Goal: Task Accomplishment & Management: Manage account settings

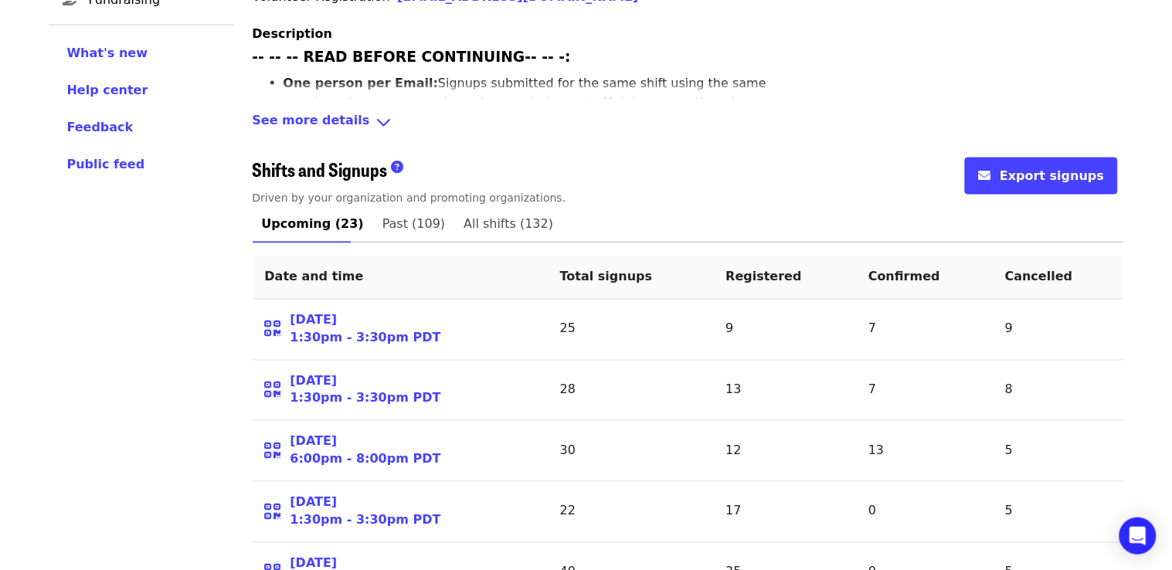
scroll to position [545, 0]
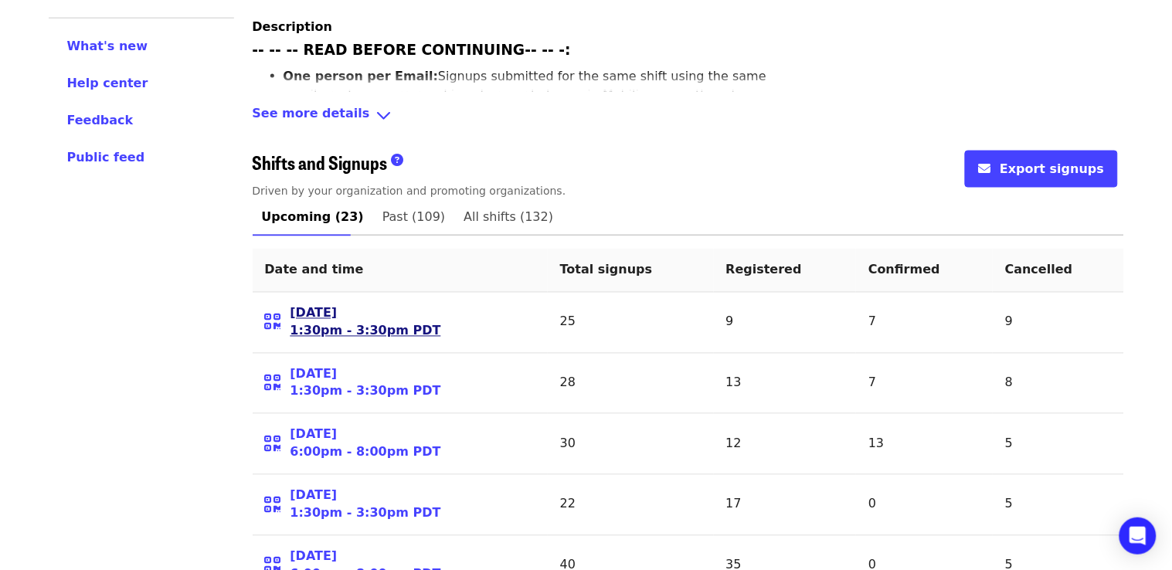
click at [307, 316] on link "[DATE] 1:30pm - 3:30pm PDT" at bounding box center [365, 323] width 151 height 36
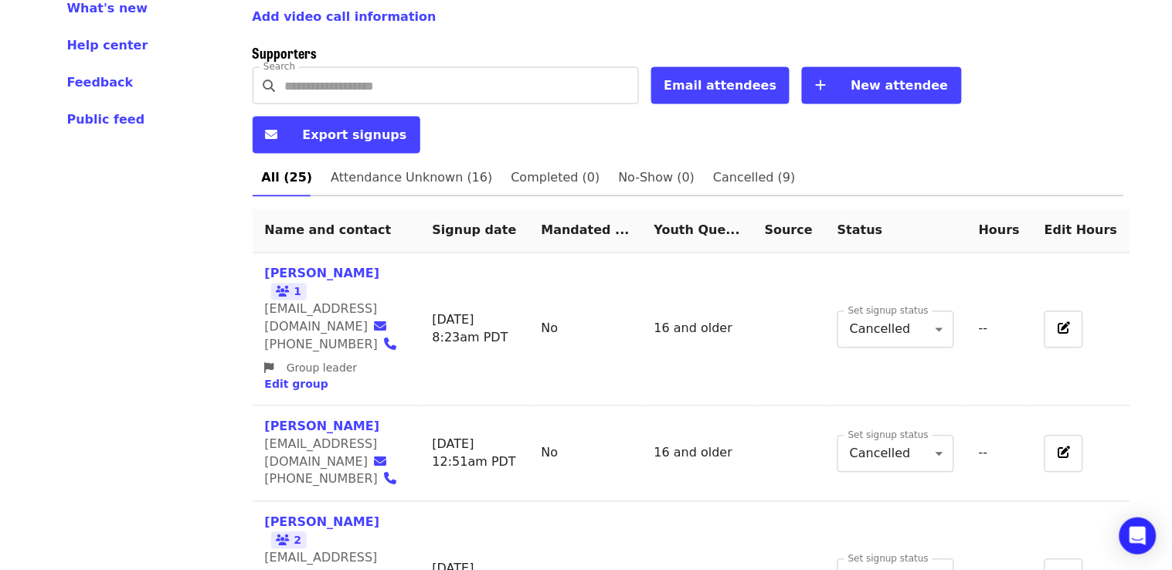
scroll to position [592, 0]
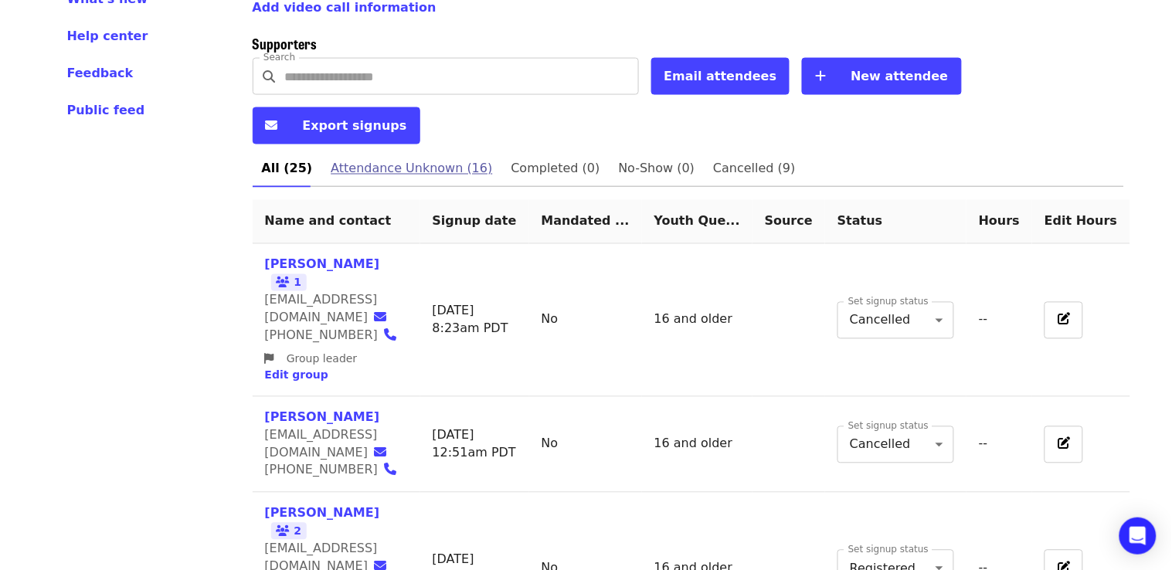
click at [375, 158] on span "Attendance Unknown (16)" at bounding box center [411, 169] width 161 height 22
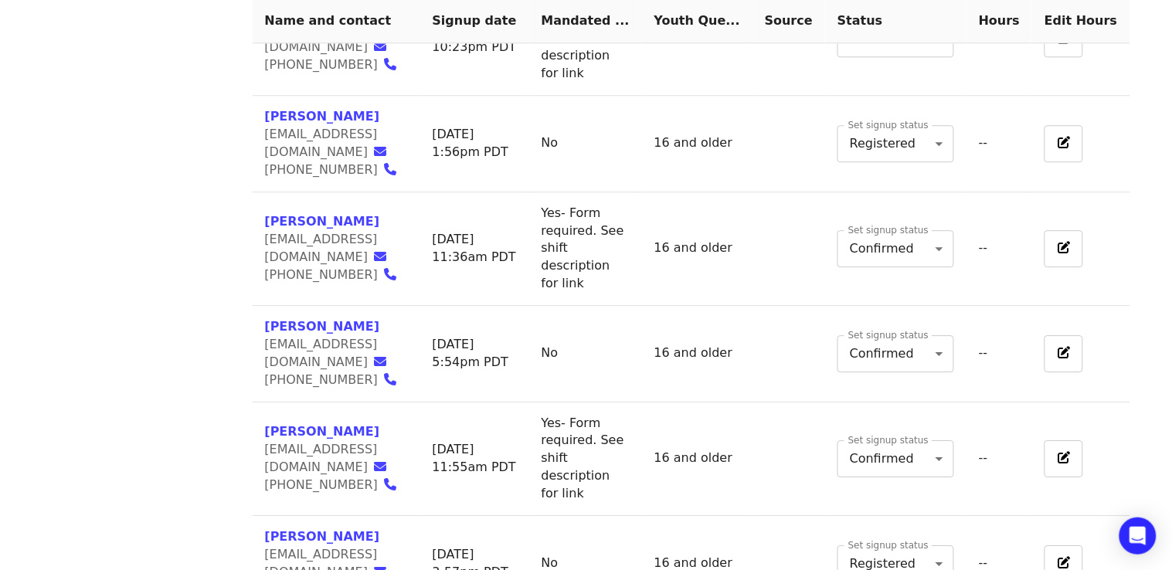
scroll to position [1021, 0]
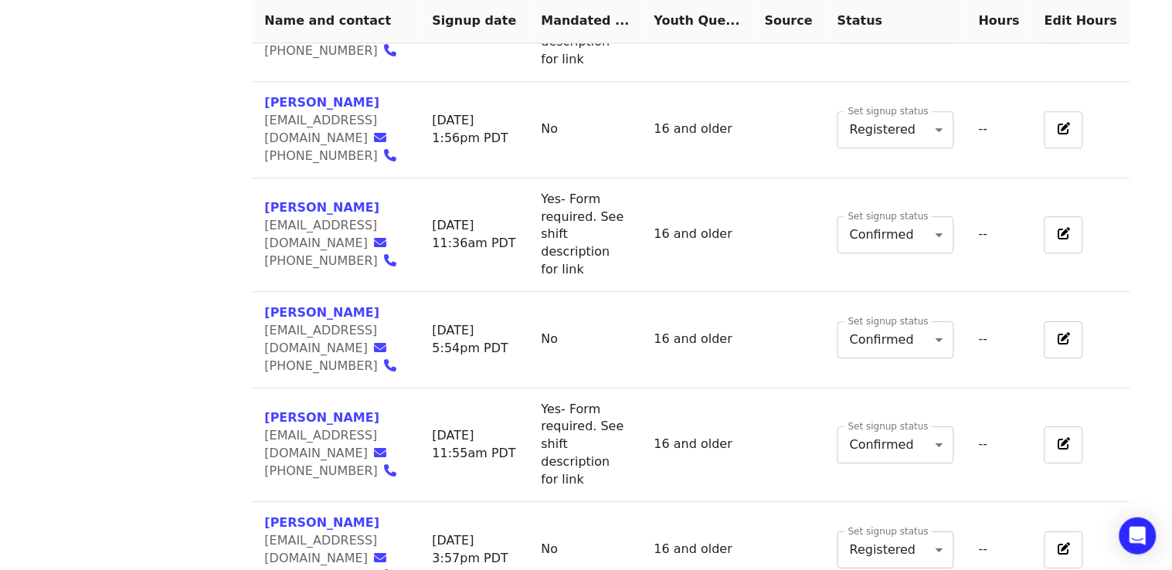
click at [895, 444] on body "Skip to content ​ Menu Events Users Supporters Event campaigns Promotions Addit…" at bounding box center [586, 221] width 1172 height 2484
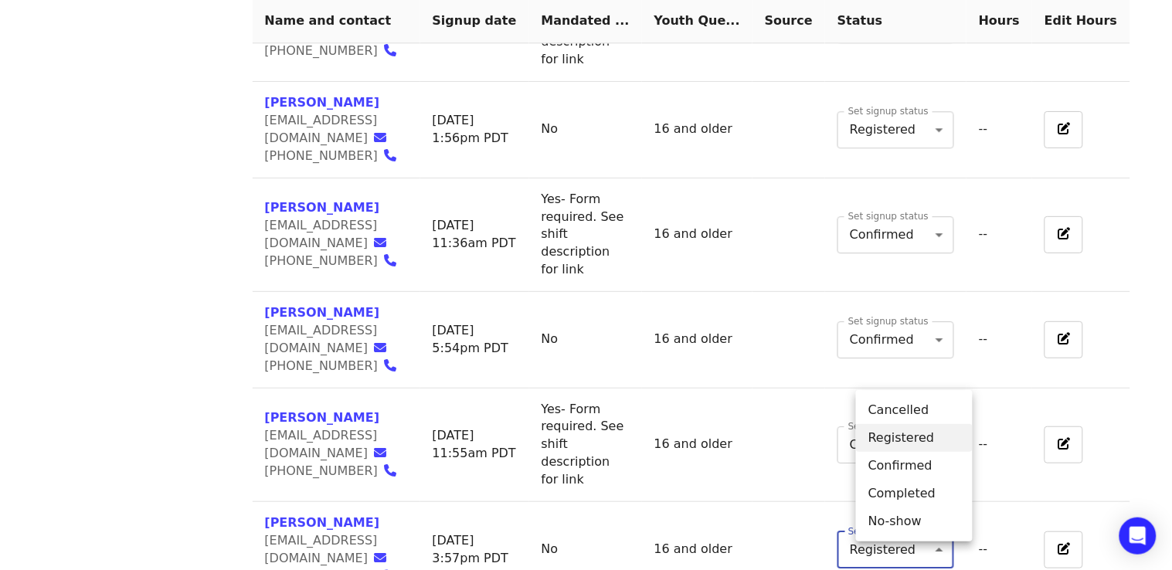
click at [897, 487] on li "Completed" at bounding box center [914, 494] width 117 height 28
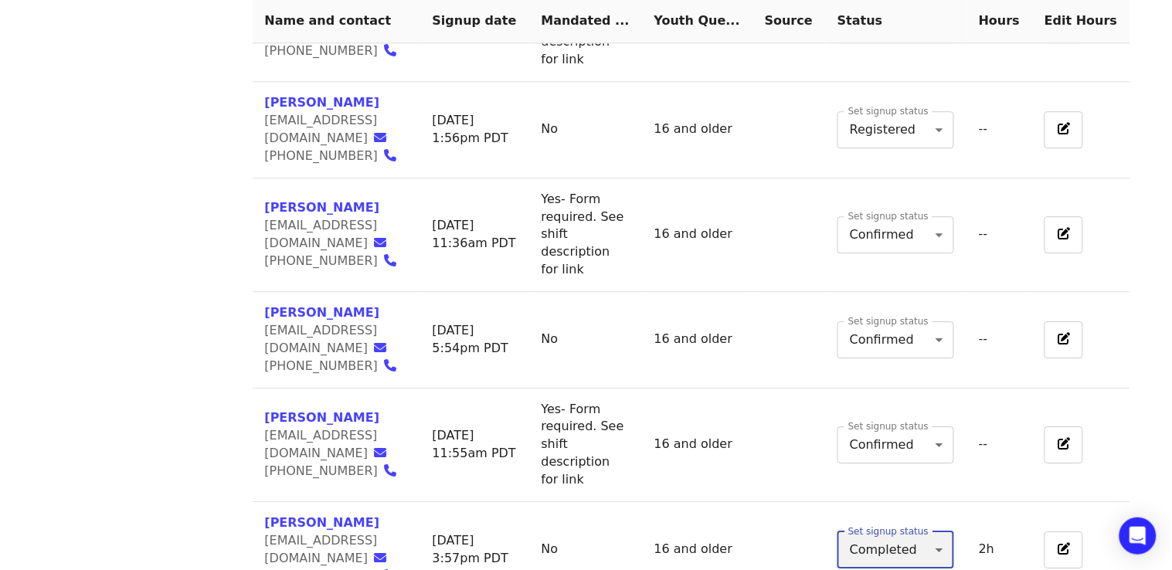
type input "*"
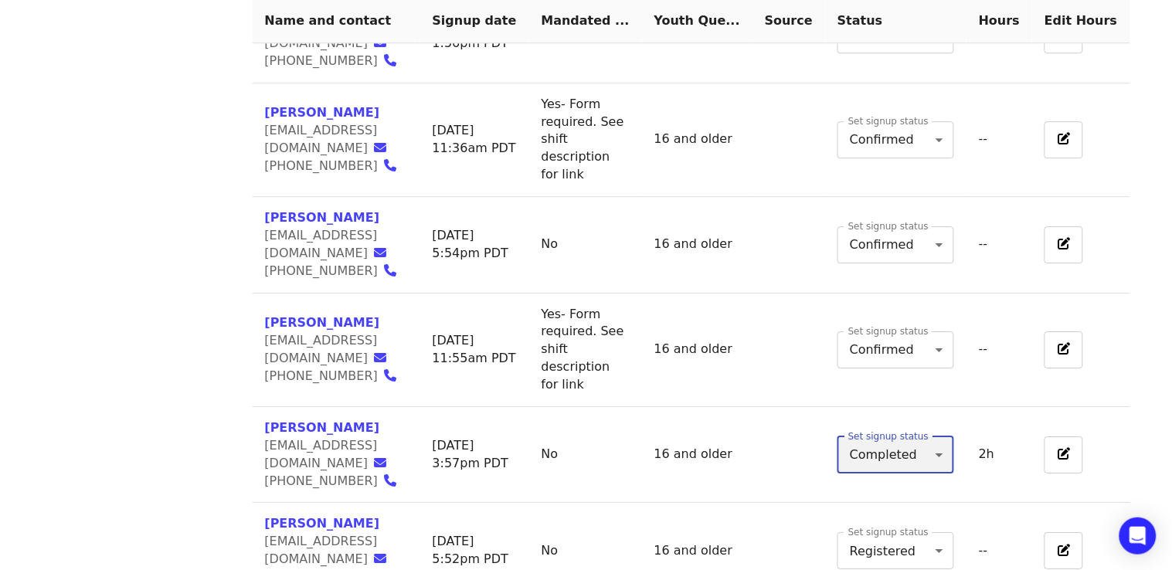
scroll to position [1120, 0]
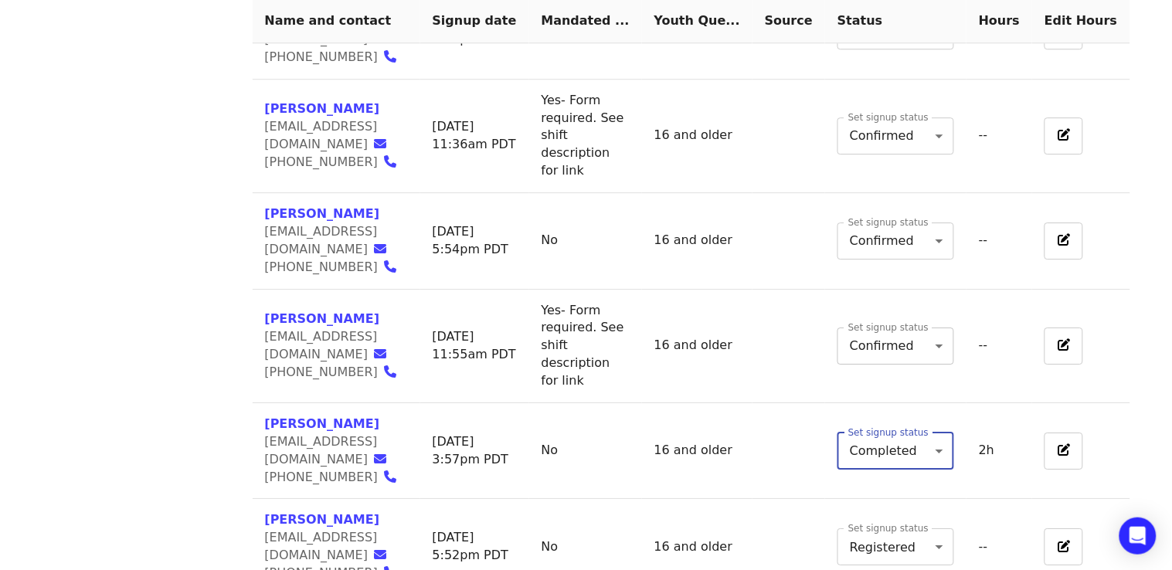
click at [876, 224] on body "Skip to content ​ Menu Events Users Supporters Event campaigns Promotions Addit…" at bounding box center [586, 122] width 1172 height 2484
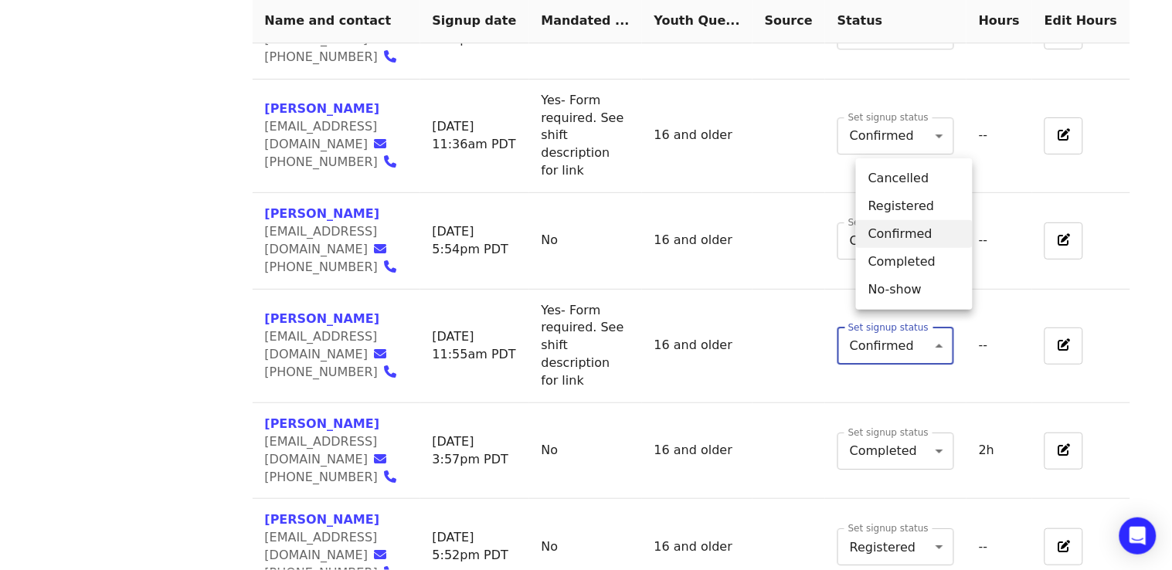
click at [878, 262] on li "Completed" at bounding box center [914, 262] width 117 height 28
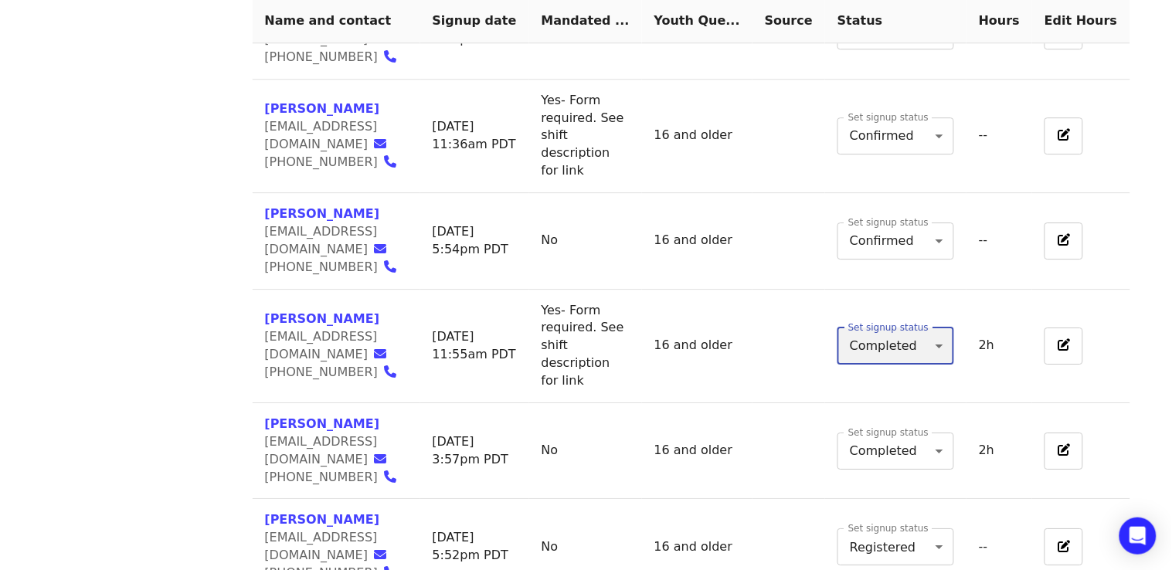
type input "*"
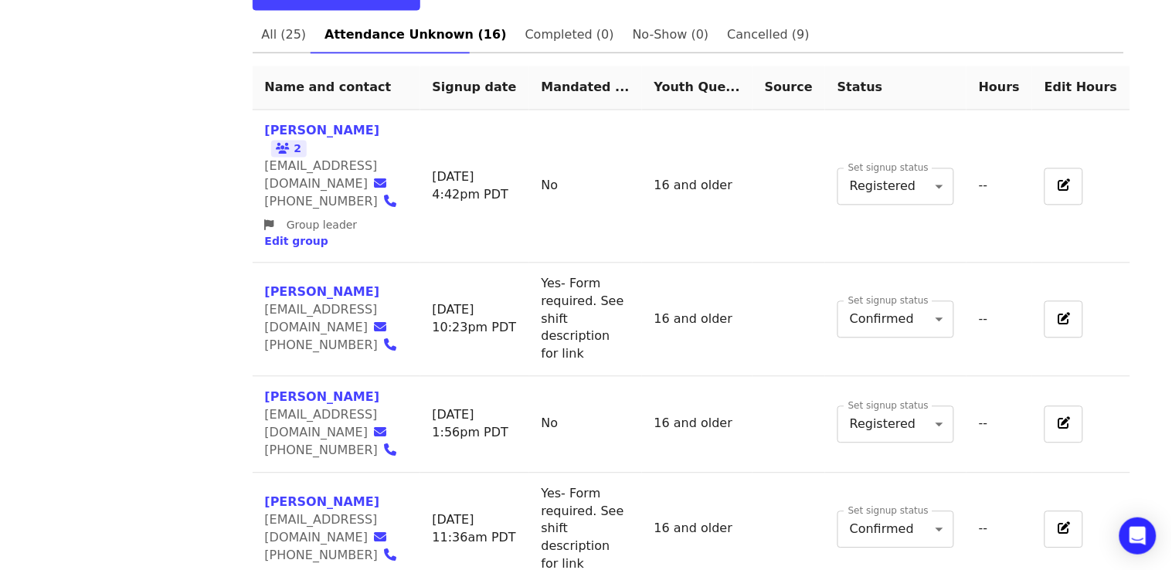
scroll to position [712, 0]
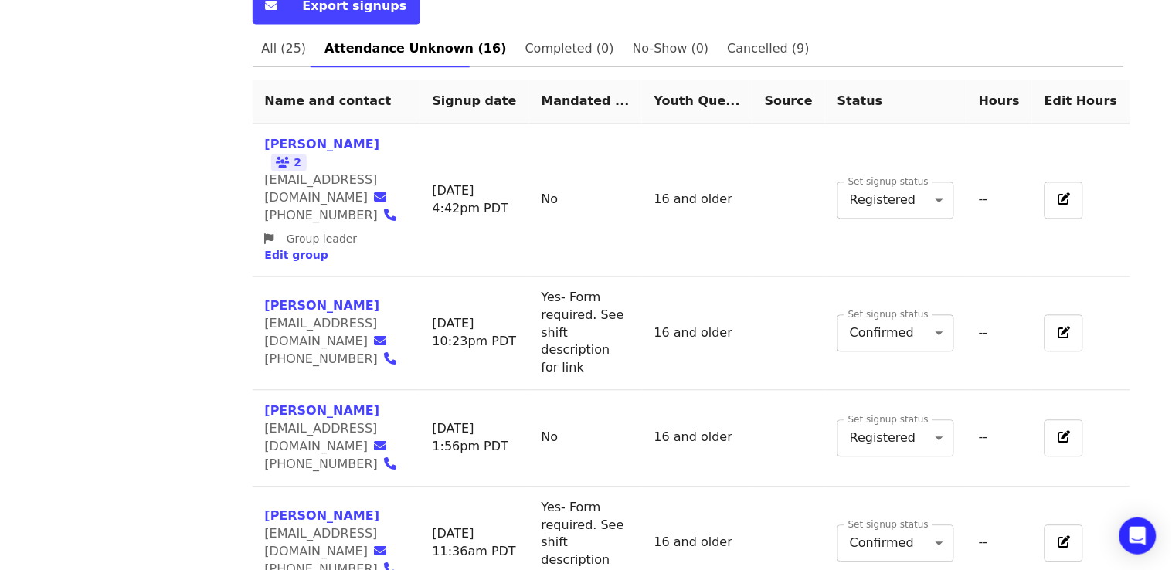
click at [916, 237] on body "Skip to content ​ Menu Events Users Supporters Event campaigns Promotions Addit…" at bounding box center [586, 530] width 1172 height 2484
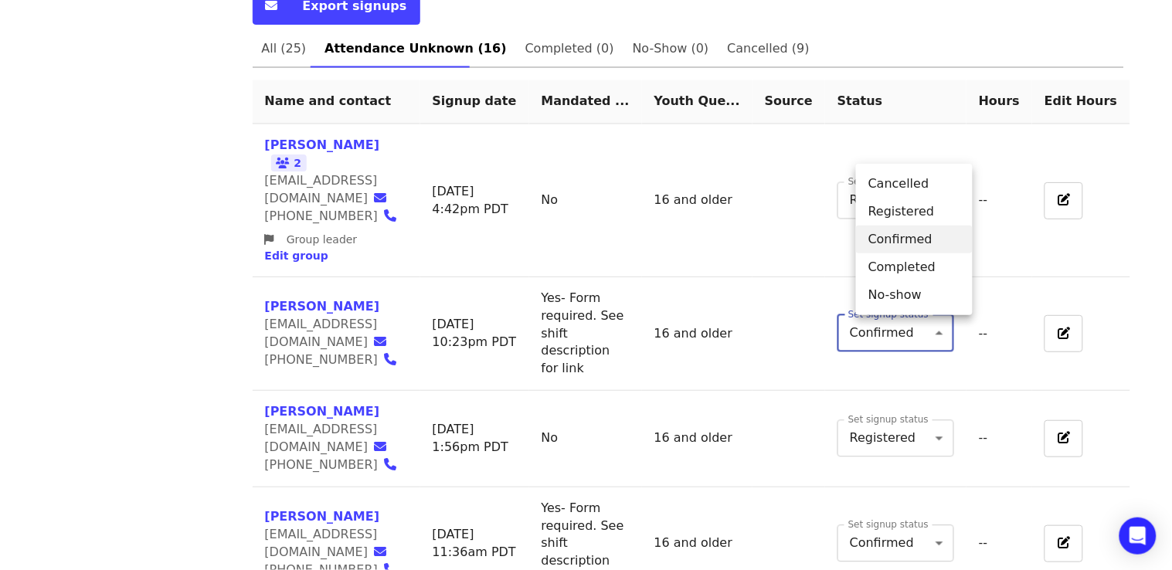
click at [908, 267] on li "Completed" at bounding box center [914, 267] width 117 height 28
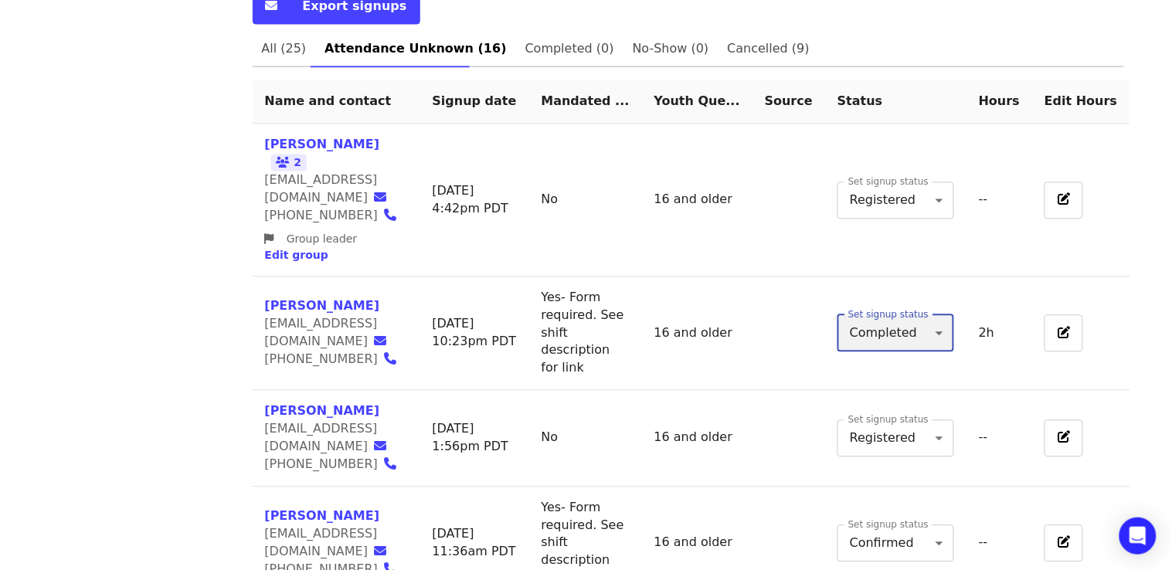
type input "*"
click at [933, 118] on body "Skip to content ​ Menu Events Users Supporters Event campaigns Promotions Addit…" at bounding box center [586, 530] width 1172 height 2484
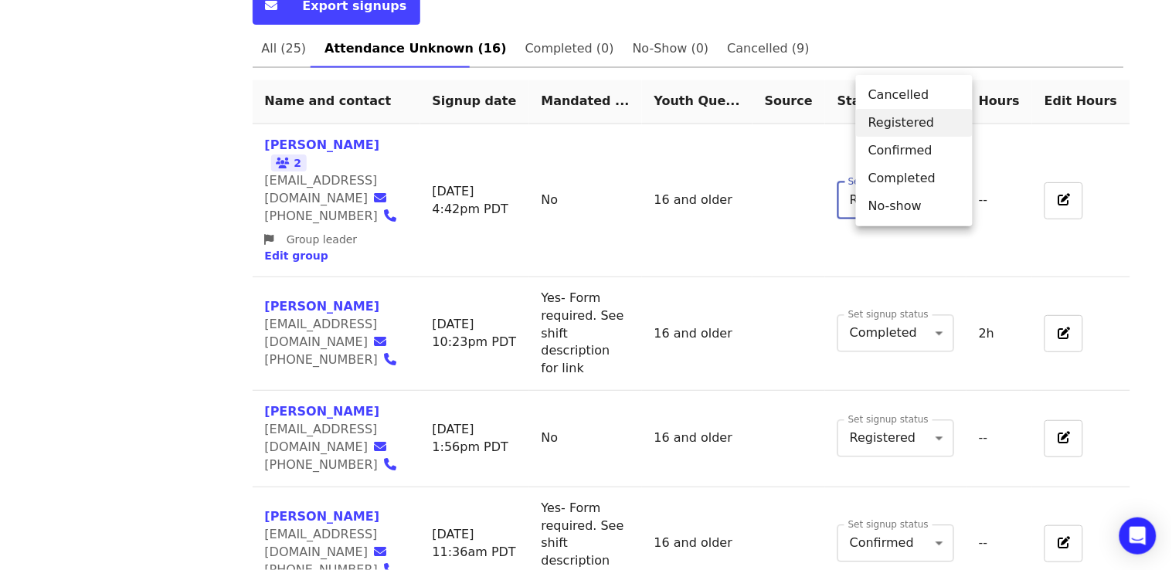
click at [895, 177] on li "Completed" at bounding box center [914, 179] width 117 height 28
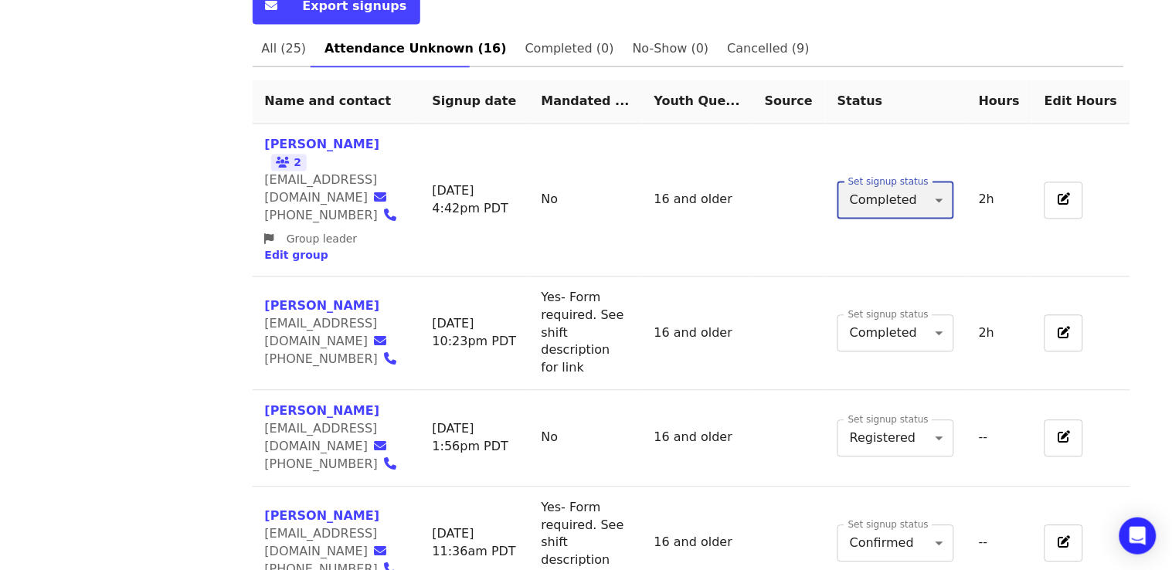
type input "*"
click at [328, 250] on span "Edit group" at bounding box center [296, 256] width 63 height 12
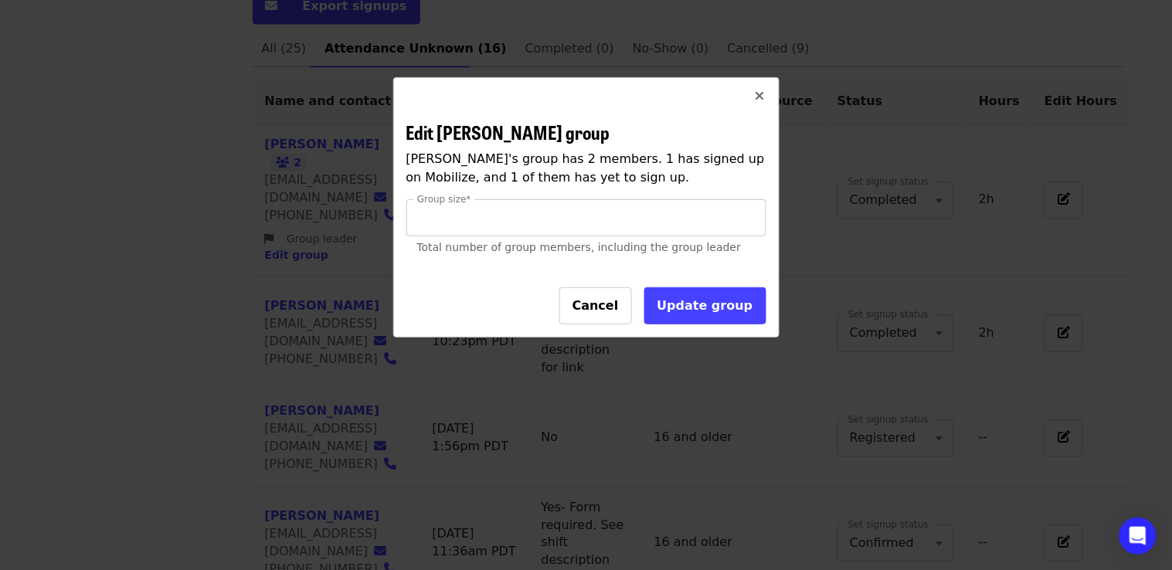
type input "*"
click at [749, 220] on input "*" at bounding box center [586, 217] width 360 height 37
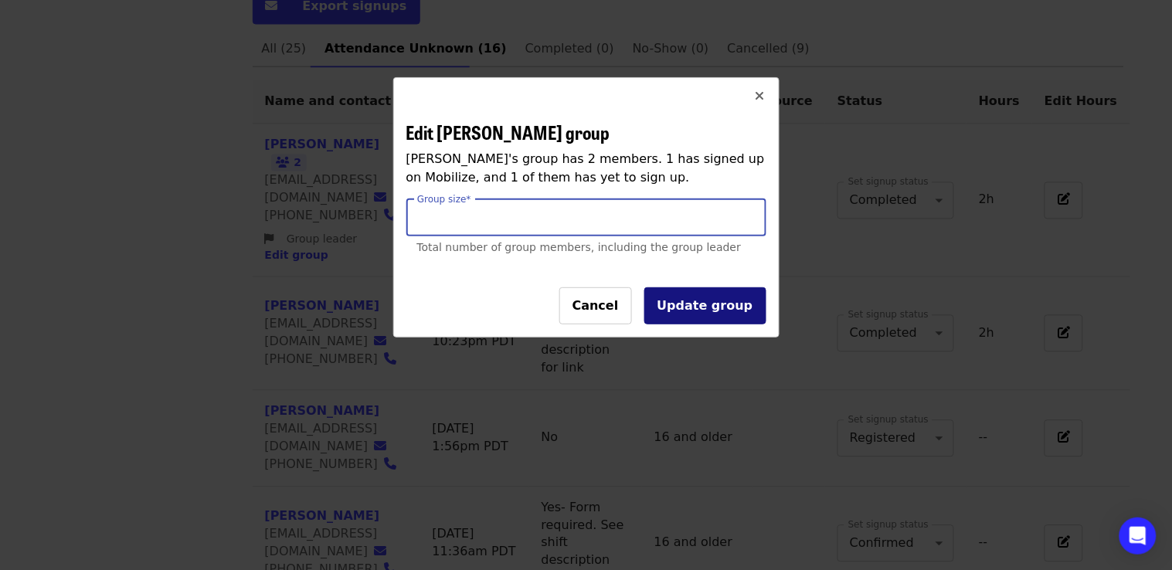
click at [717, 297] on button "Update group" at bounding box center [705, 305] width 122 height 37
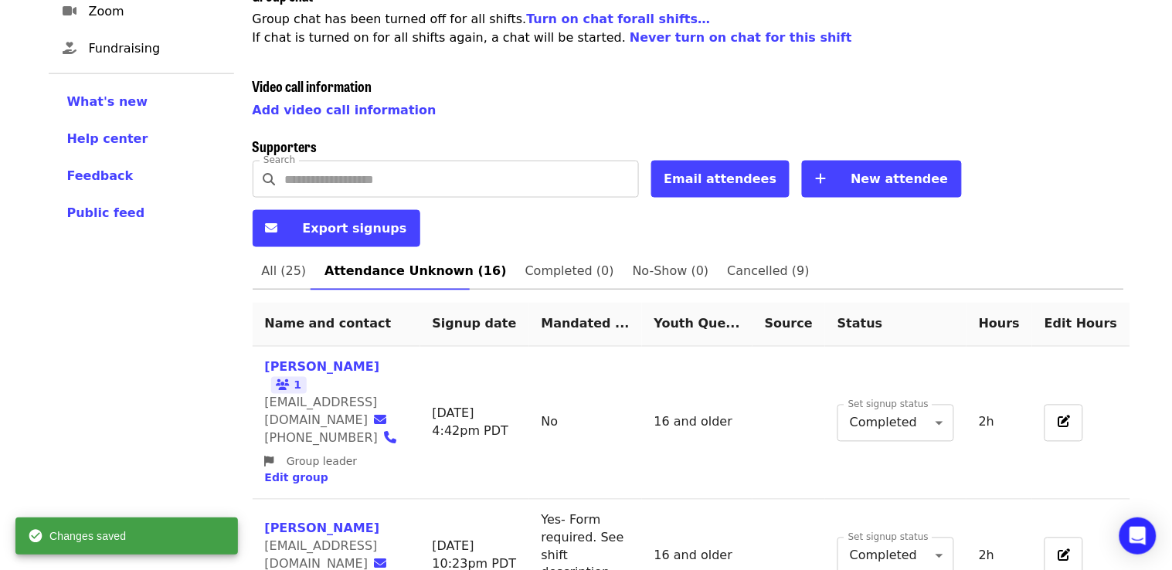
scroll to position [428, 0]
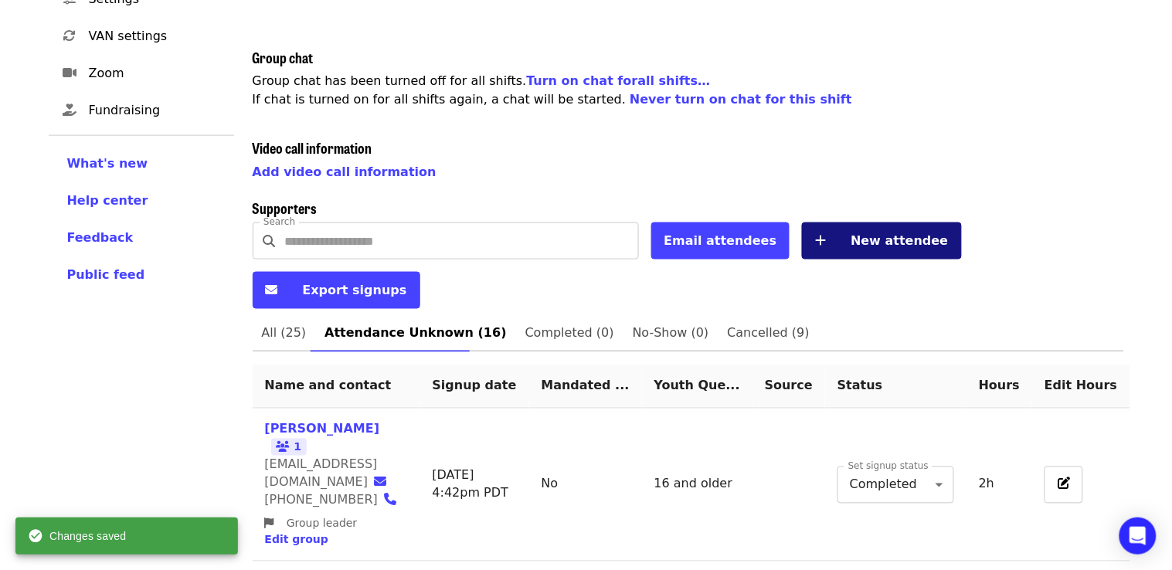
click at [890, 233] on span "New attendee" at bounding box center [899, 240] width 97 height 15
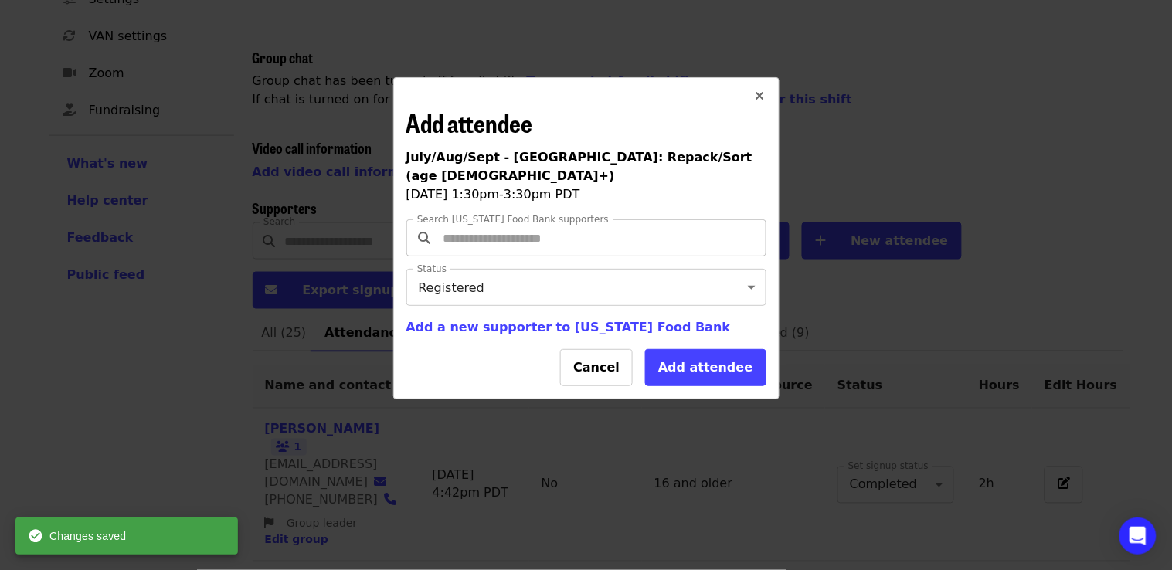
click at [516, 223] on input "Search [US_STATE] Food Bank supporters" at bounding box center [588, 237] width 296 height 29
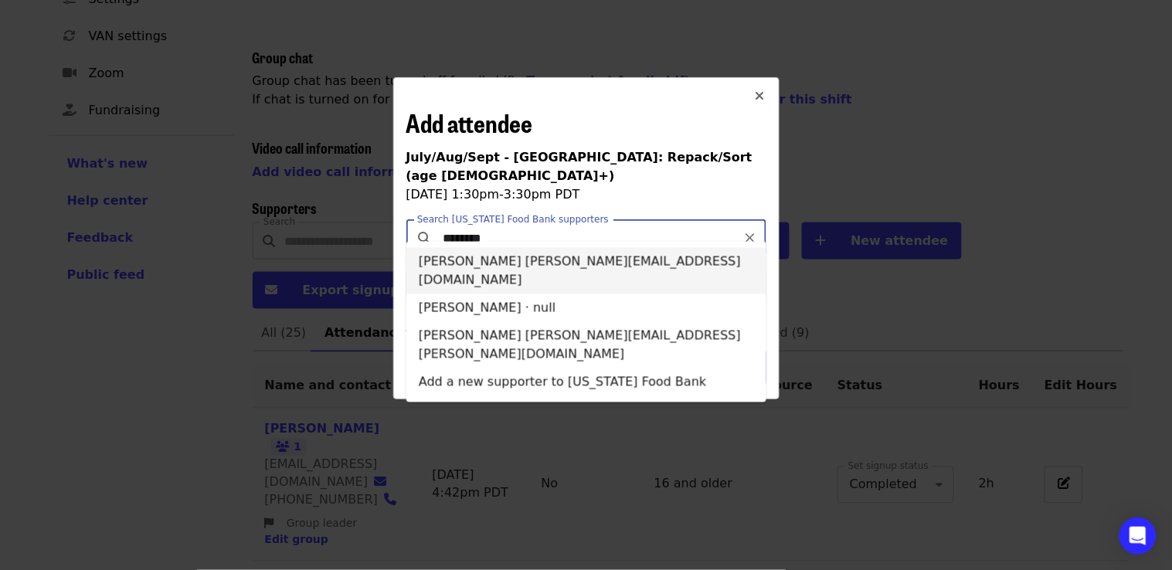
click at [468, 257] on li "[PERSON_NAME] [PERSON_NAME][EMAIL_ADDRESS][DOMAIN_NAME]" at bounding box center [586, 271] width 360 height 46
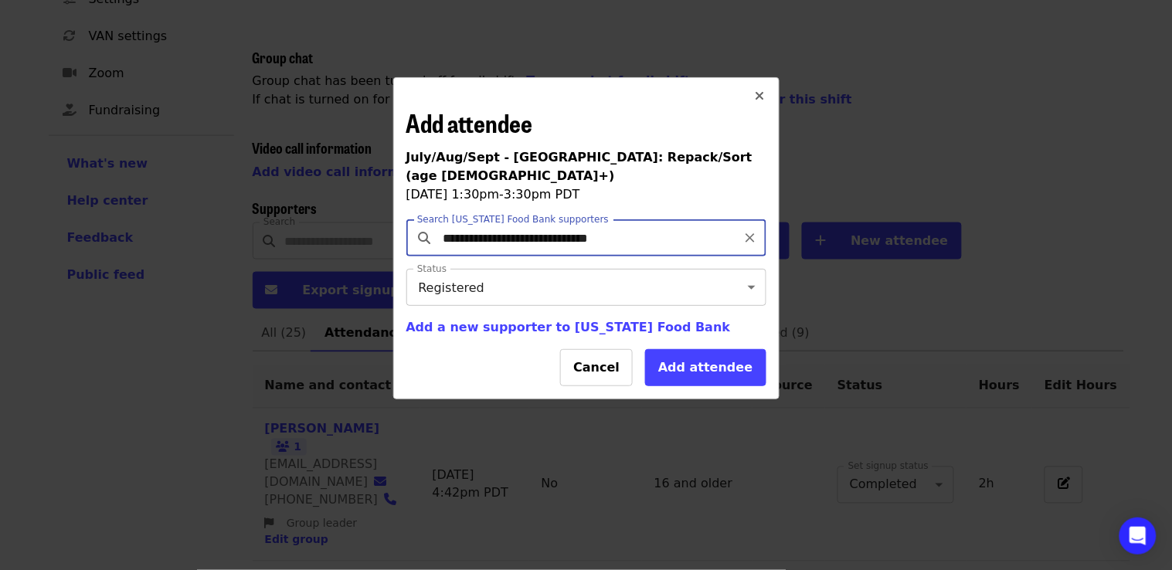
type input "**********"
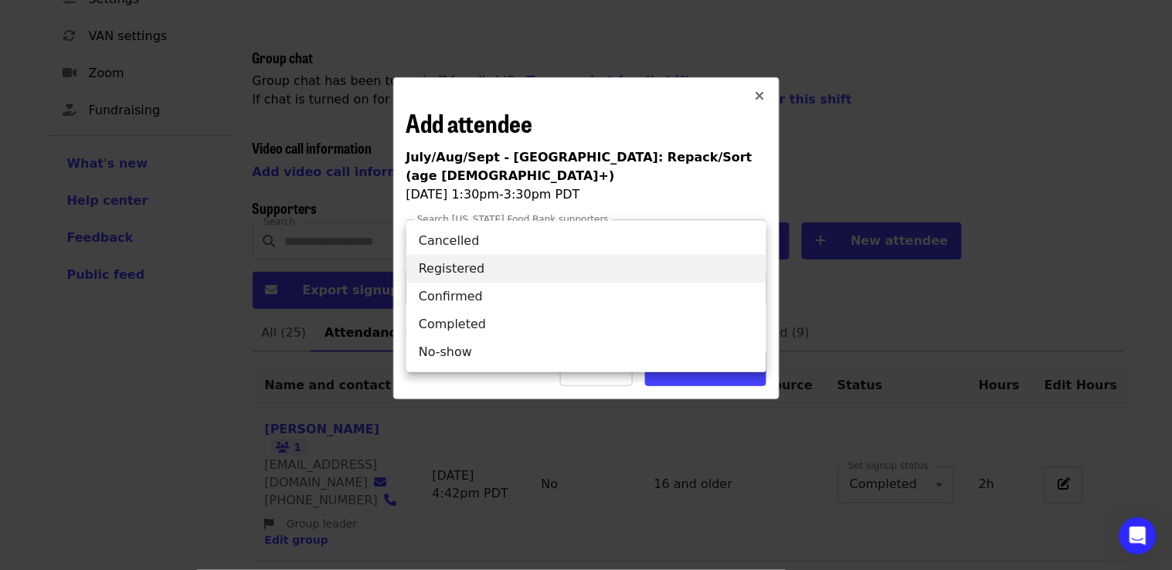
click at [457, 326] on li "Completed" at bounding box center [586, 325] width 360 height 28
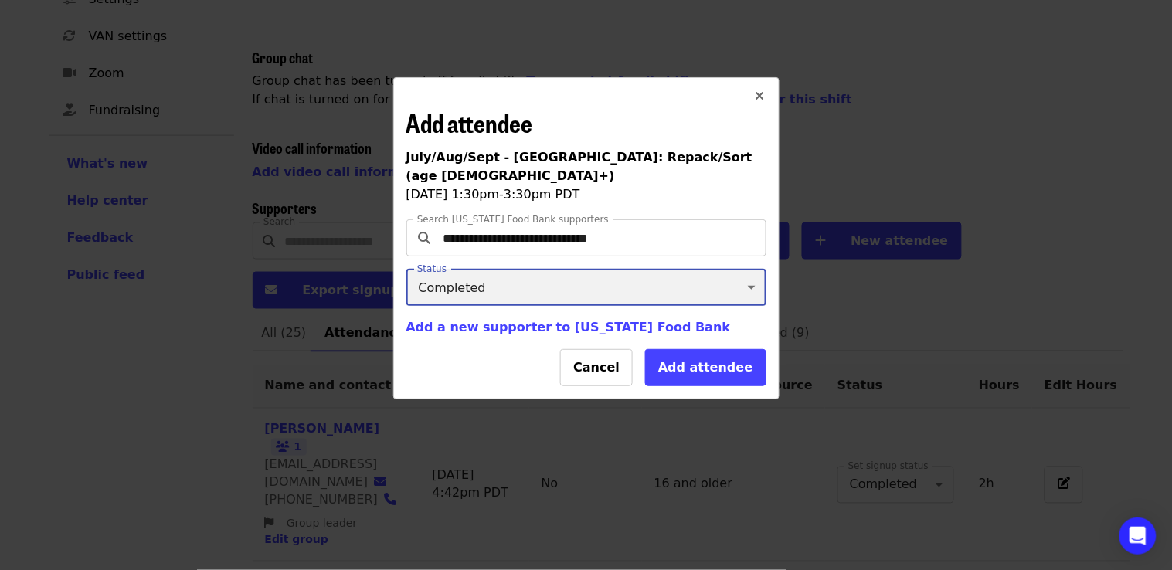
type input "*"
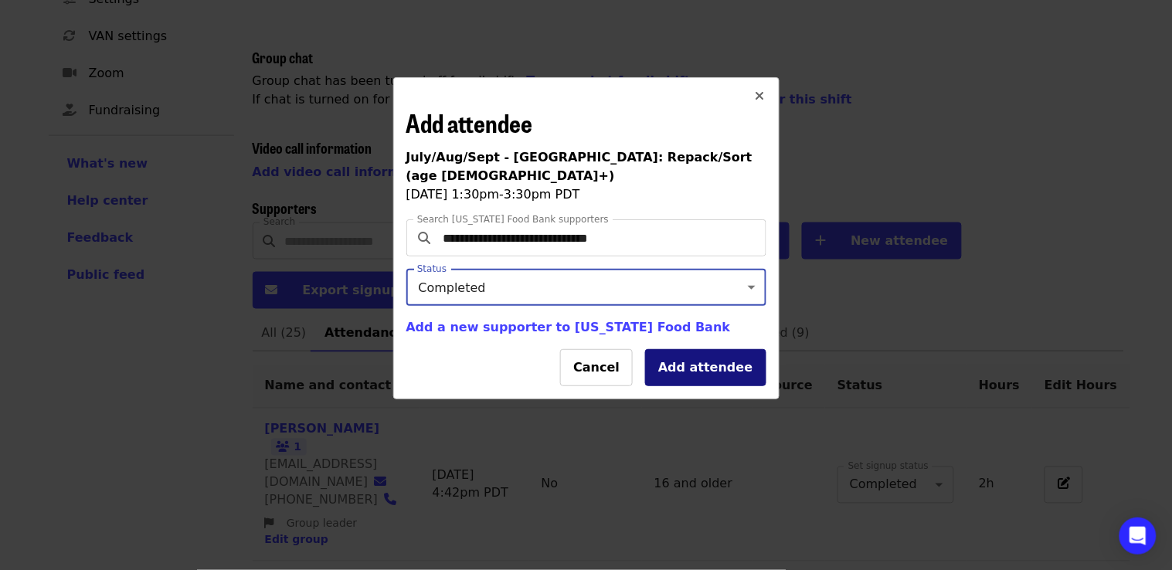
click at [723, 349] on button "Add attendee" at bounding box center [705, 367] width 121 height 37
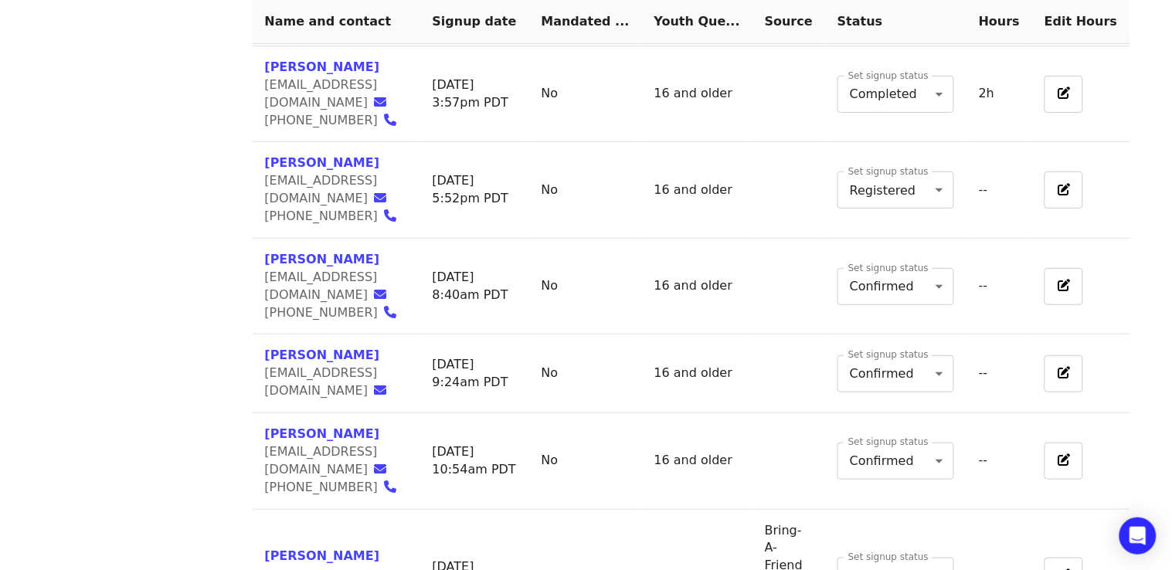
scroll to position [1541, 0]
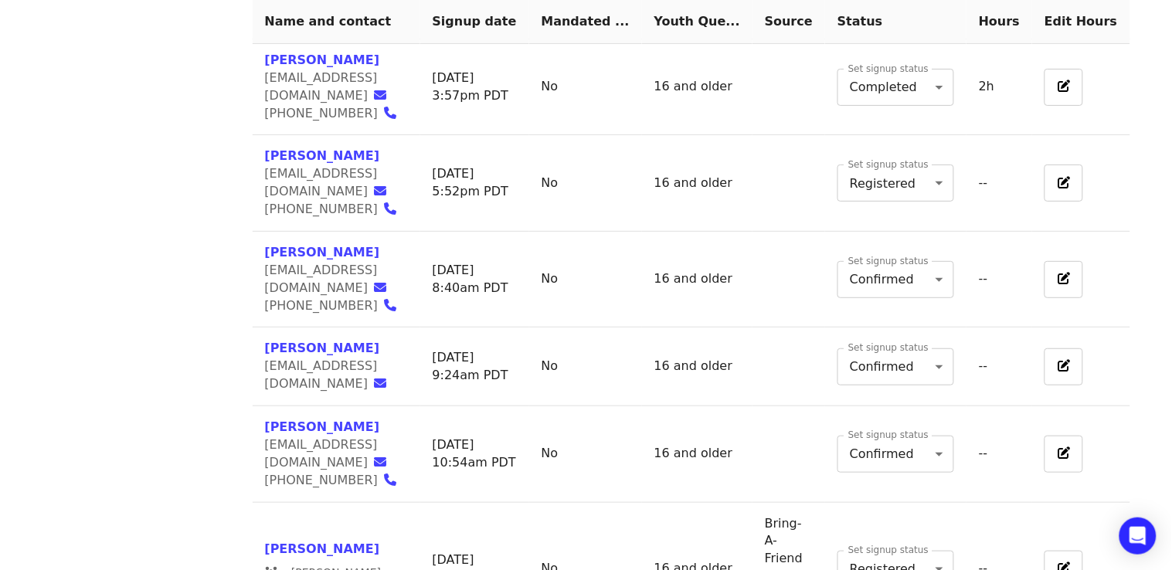
click at [852, 328] on td "Set signup status Confirmed * Set signup status" at bounding box center [895, 367] width 141 height 79
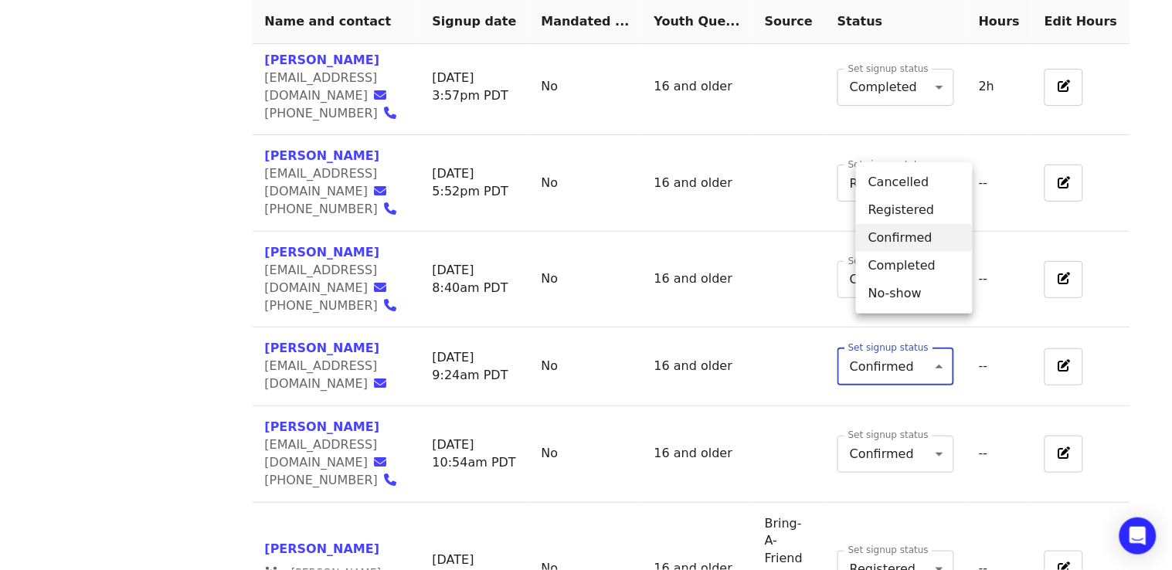
click at [893, 263] on li "Completed" at bounding box center [914, 266] width 117 height 28
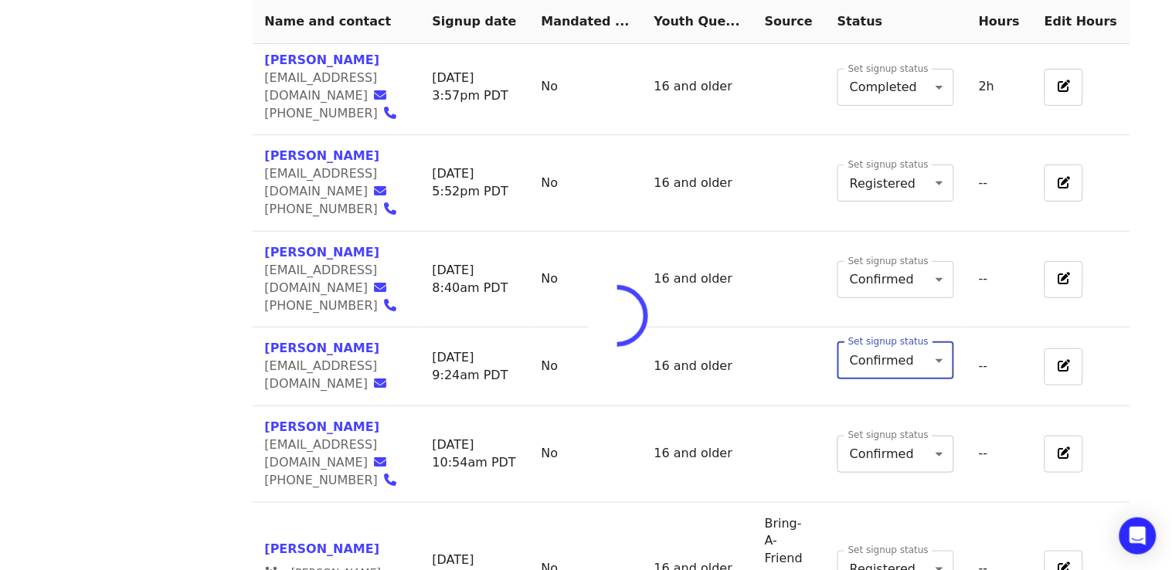
type input "*"
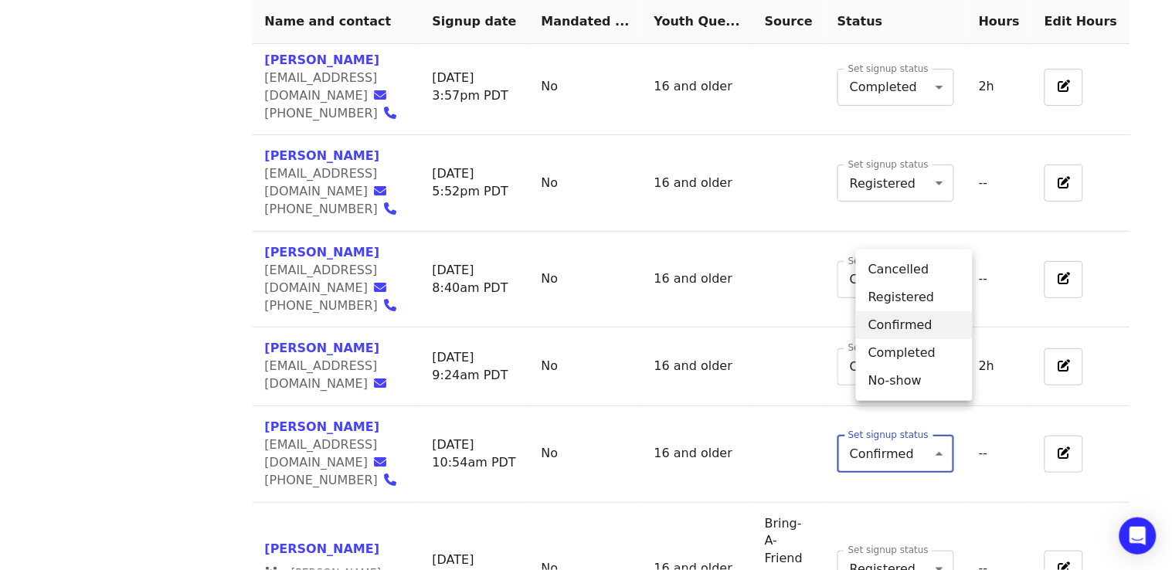
click at [896, 359] on li "Completed" at bounding box center [914, 353] width 117 height 28
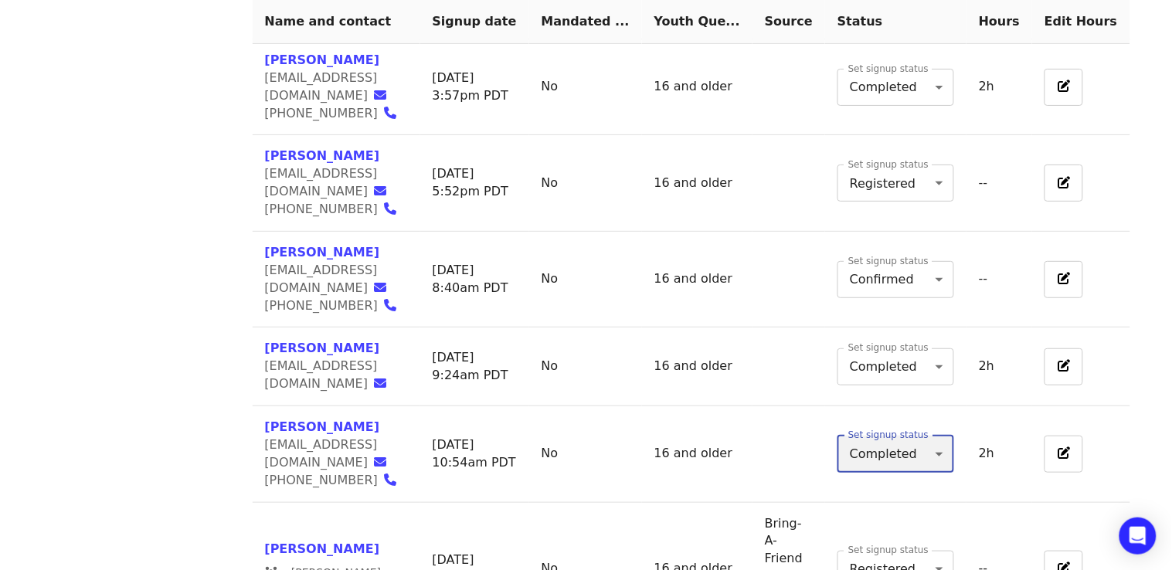
type input "*"
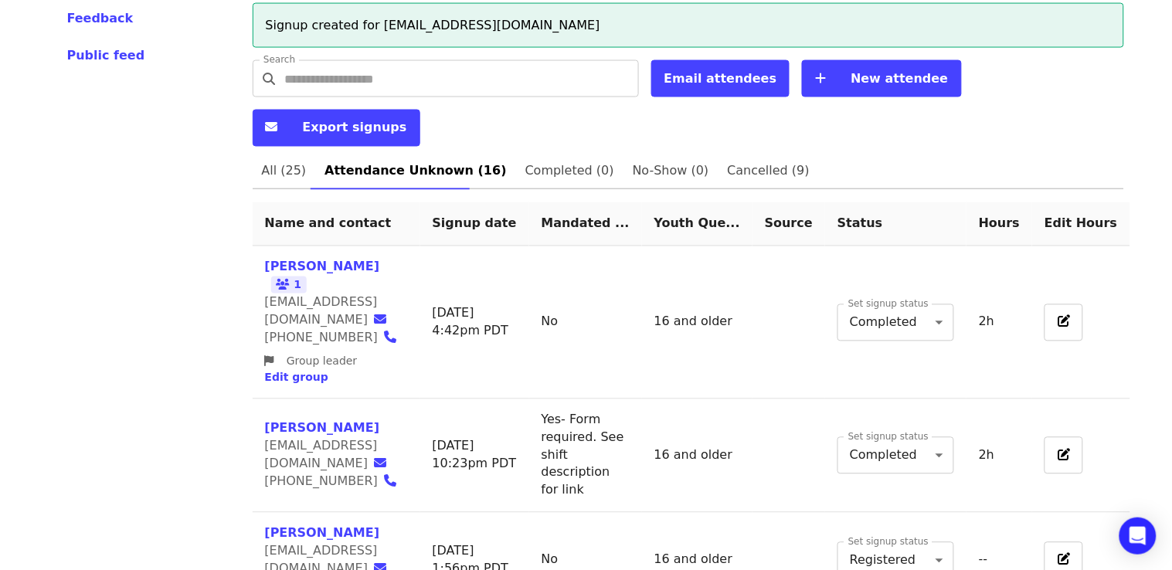
scroll to position [630, 0]
